Goal: Information Seeking & Learning: Learn about a topic

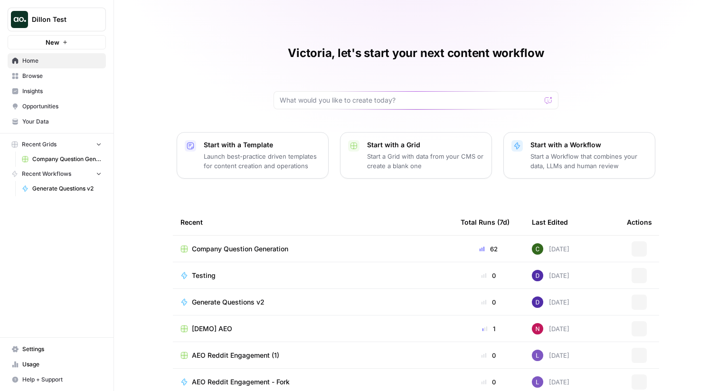
click at [56, 82] on link "Browse" at bounding box center [57, 75] width 98 height 15
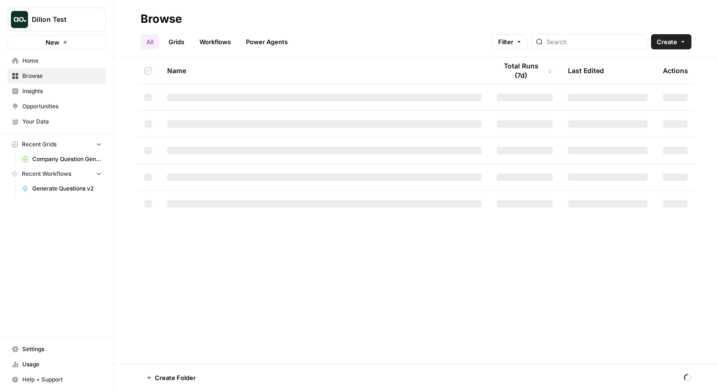
click at [64, 85] on link "Insights" at bounding box center [57, 91] width 98 height 15
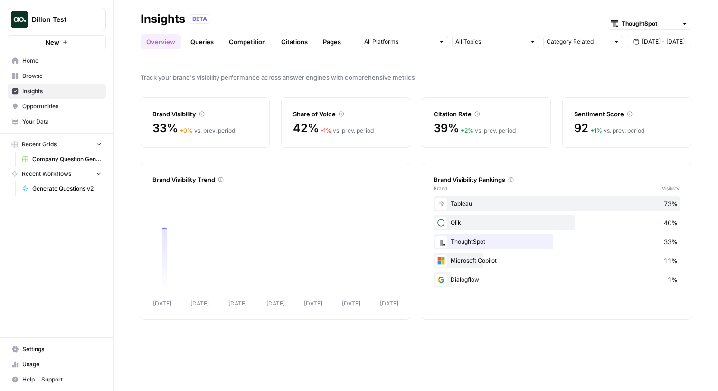
click at [641, 17] on div "BETA ThoughtSpot" at bounding box center [440, 19] width 502 height 12
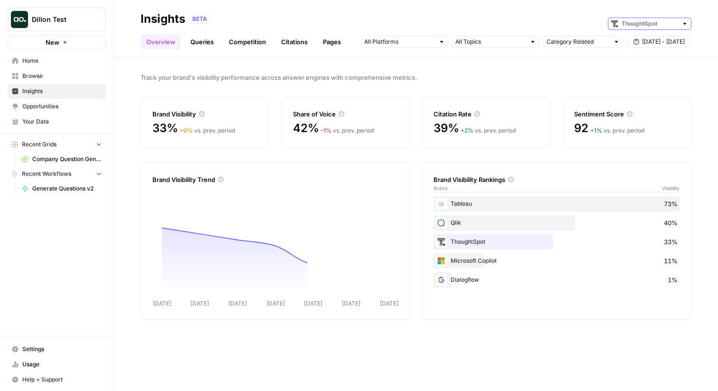
click at [638, 22] on input "text" at bounding box center [649, 23] width 56 height 9
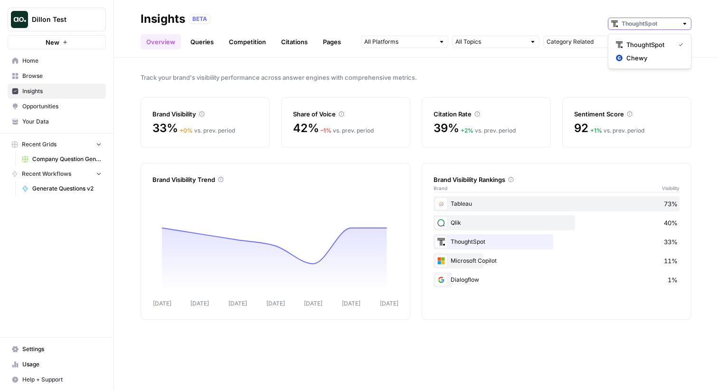
click at [638, 22] on input "text" at bounding box center [649, 23] width 56 height 9
type input "ThoughtSpot"
click at [538, 28] on div "Overview Queries Competition Citations Pages Category Related [DATE] - [DATE]" at bounding box center [416, 38] width 551 height 23
click at [185, 51] on header "Insights BETA ThoughtSpot Overview Queries Competition Citations Pages Category…" at bounding box center [416, 28] width 604 height 57
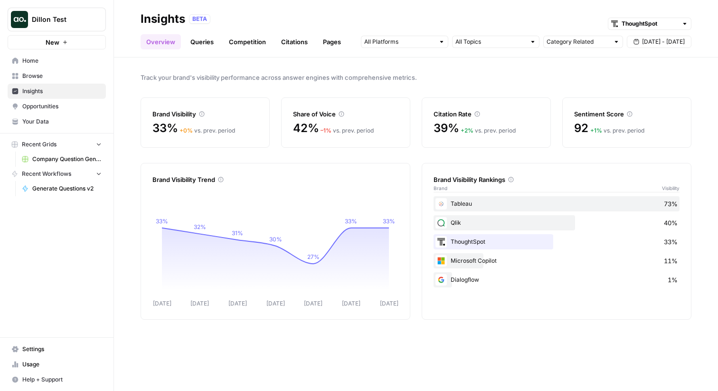
click at [198, 45] on link "Queries" at bounding box center [202, 41] width 35 height 15
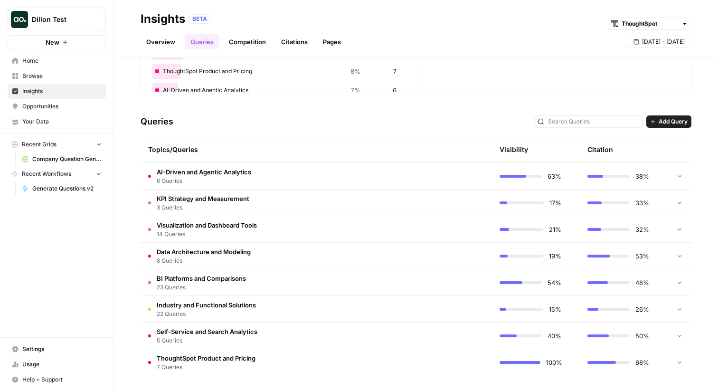
scroll to position [114, 0]
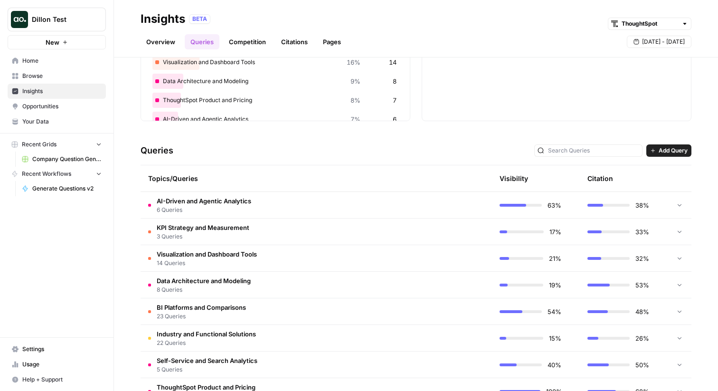
click at [255, 206] on td "AI-Driven and Agentic Analytics 6 Queries" at bounding box center [271, 205] width 261 height 26
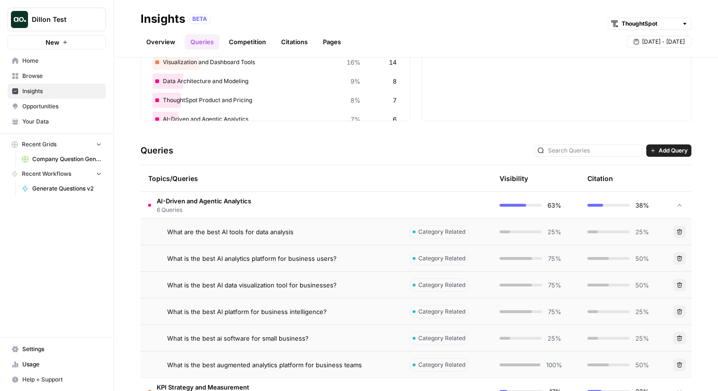
click at [258, 206] on td "AI-Driven and Agentic Analytics 6 Queries" at bounding box center [271, 205] width 261 height 26
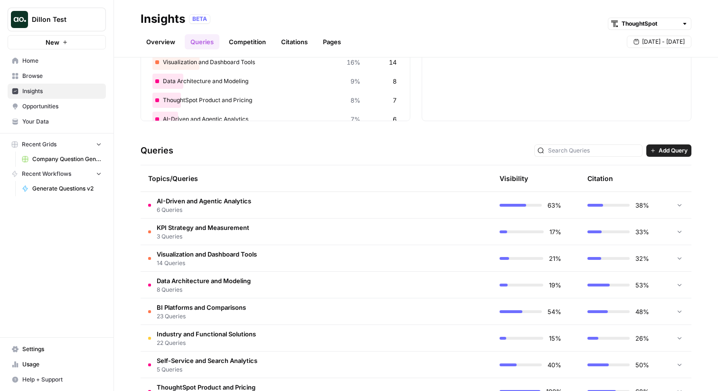
click at [271, 234] on td "KPI Strategy and Measurement 3 Queries" at bounding box center [271, 231] width 261 height 26
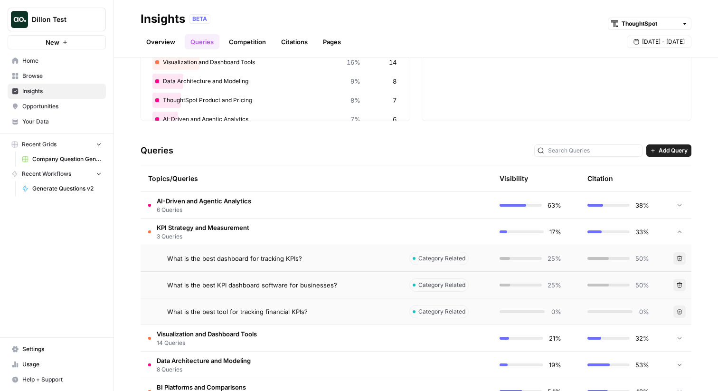
click at [271, 234] on td "KPI Strategy and Measurement 3 Queries" at bounding box center [271, 231] width 261 height 26
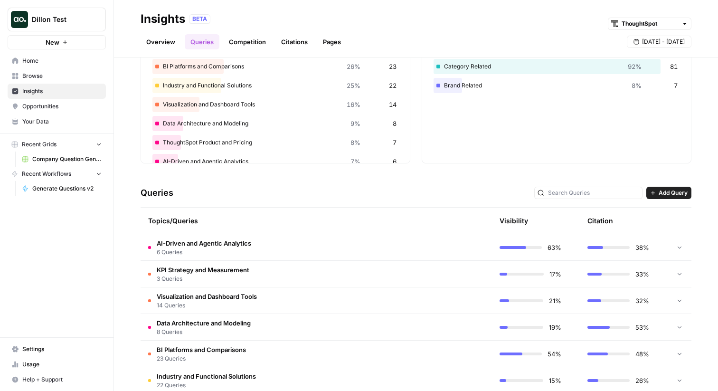
scroll to position [0, 0]
